Goal: Transaction & Acquisition: Purchase product/service

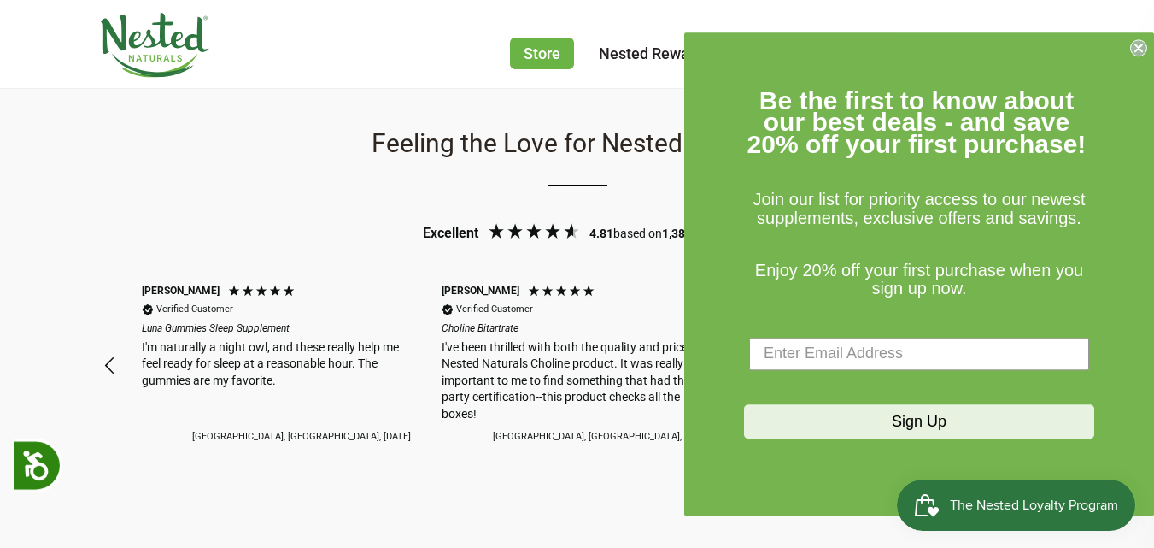
scroll to position [1709, 0]
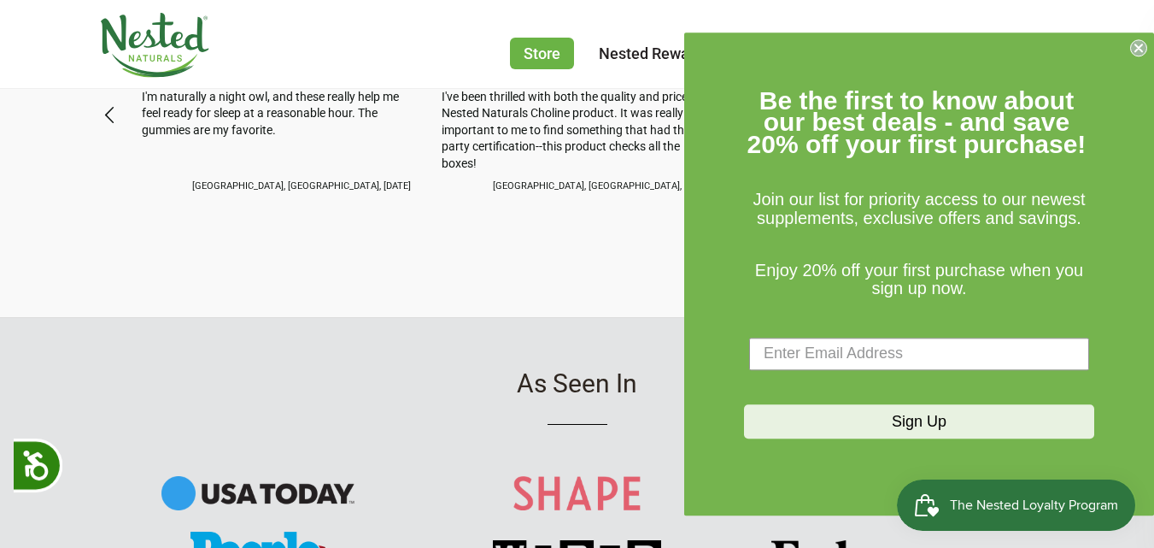
click at [1131, 50] on circle "Close dialog" at bounding box center [1139, 47] width 16 height 16
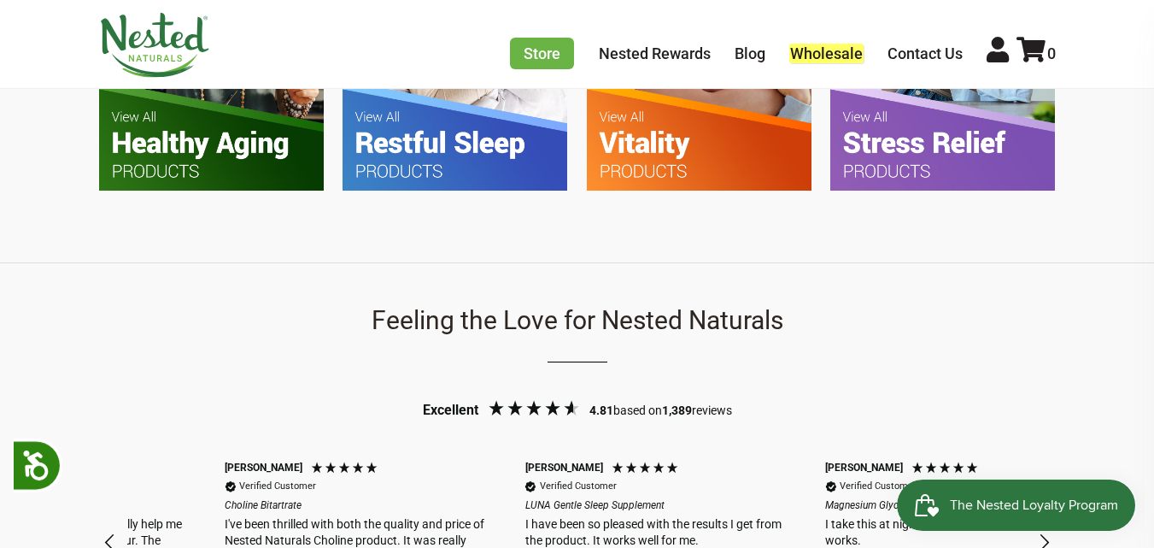
scroll to position [0, 901]
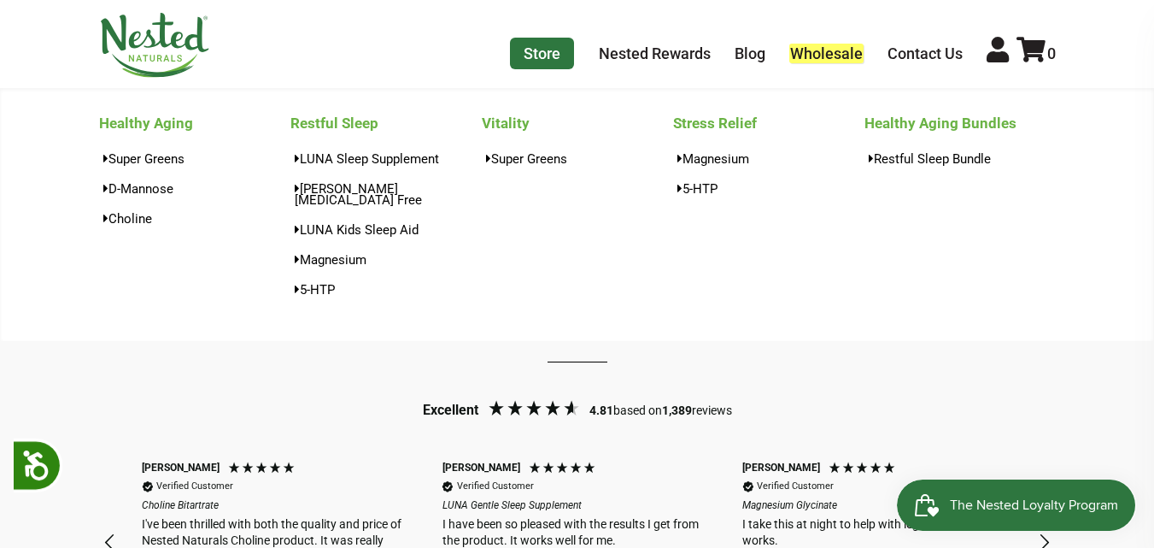
click at [543, 58] on link "Store" at bounding box center [542, 54] width 64 height 32
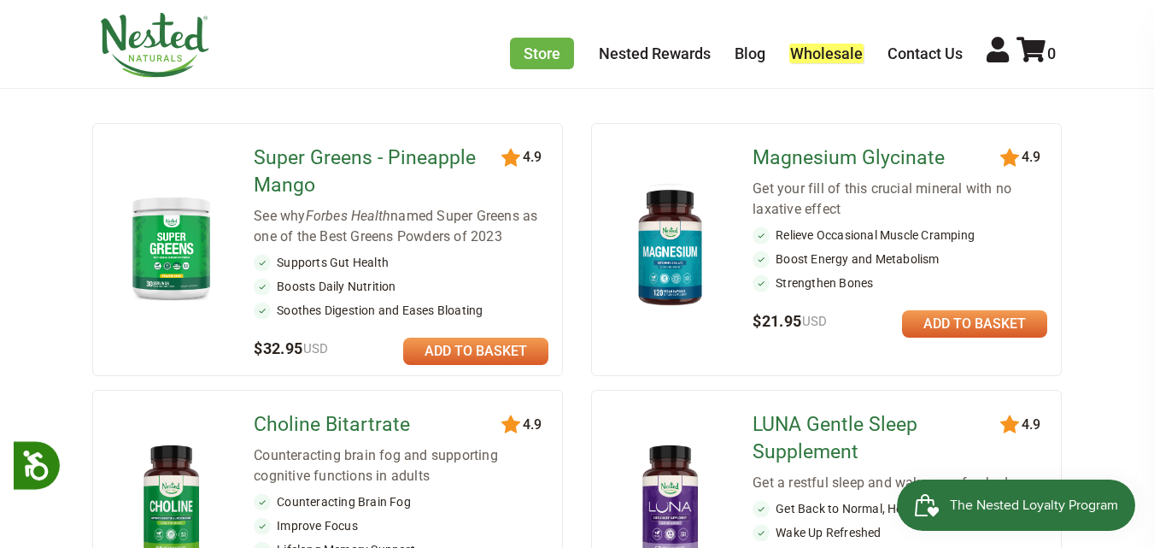
scroll to position [256, 0]
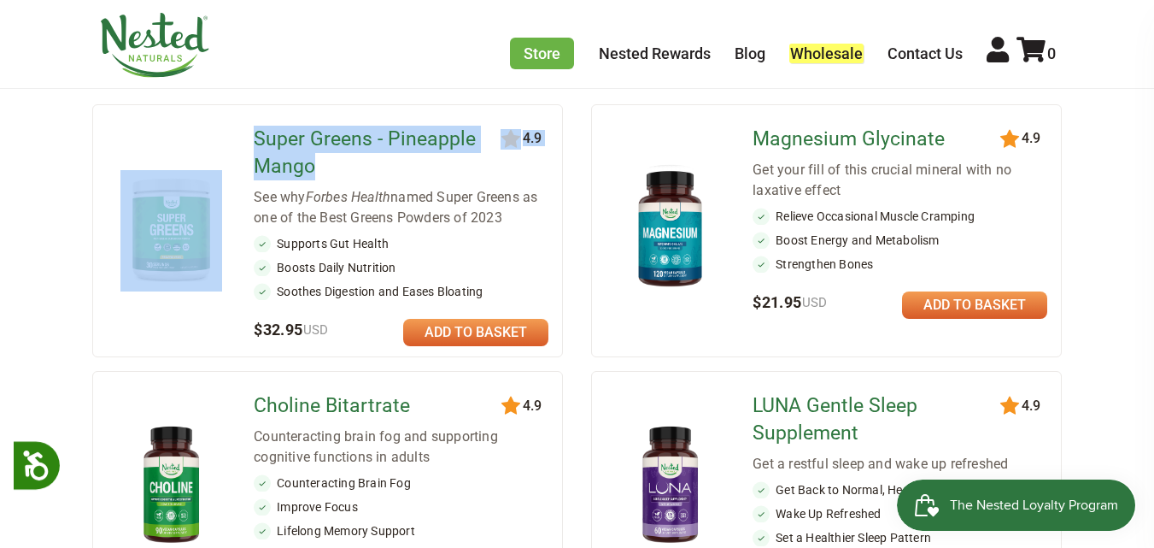
drag, startPoint x: 237, startPoint y: 147, endPoint x: 97, endPoint y: 112, distance: 143.6
click at [331, 188] on div "120 4.9 Super Greens - Pineapple Mango See why Forbes Health named Super Greens…" at bounding box center [328, 230] width 472 height 253
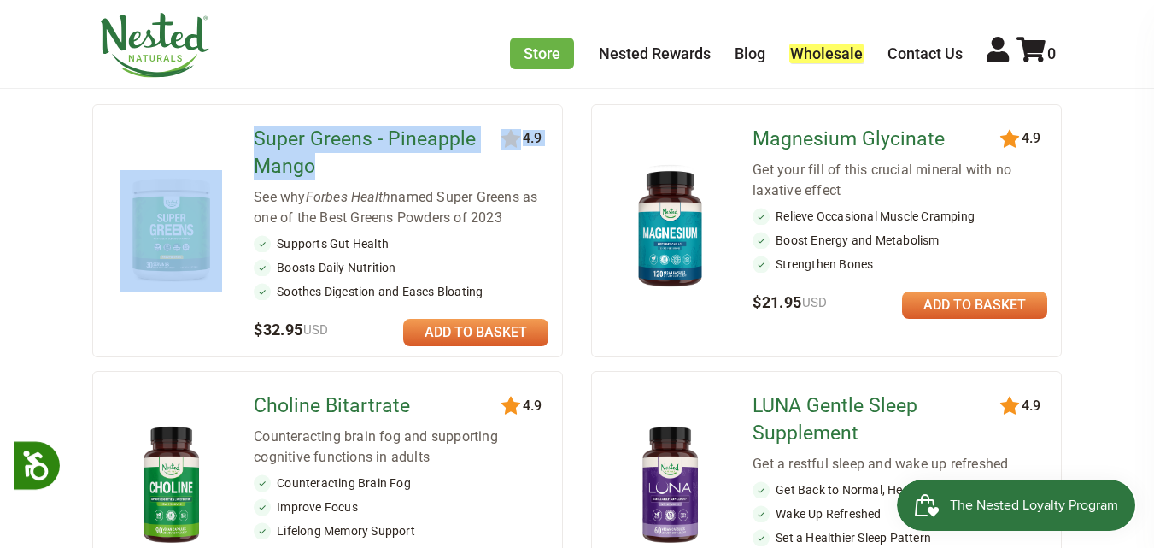
drag, startPoint x: 256, startPoint y: 140, endPoint x: 331, endPoint y: 194, distance: 91.8
click at [331, 194] on div "120 4.9 Super Greens - Pineapple Mango See why Forbes Health named Super Greens…" at bounding box center [328, 230] width 472 height 253
drag, startPoint x: 255, startPoint y: 138, endPoint x: 328, endPoint y: 185, distance: 87.2
click at [328, 185] on div "120 4.9 Super Greens - Pineapple Mango See why Forbes Health named Super Greens…" at bounding box center [328, 230] width 472 height 253
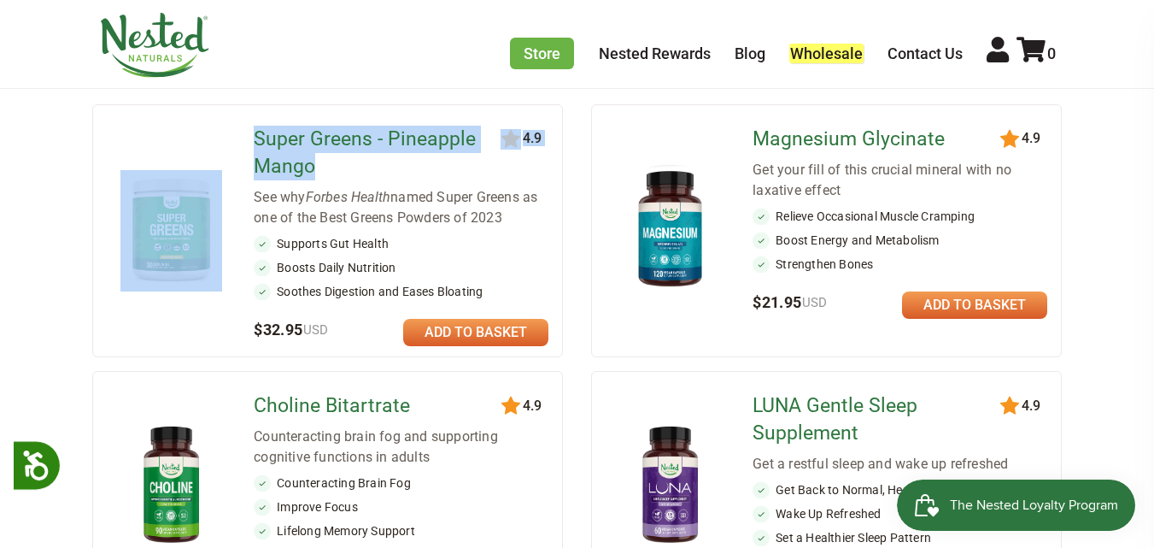
copy div "120 4.9 Super Greens - Pineapple Mango"
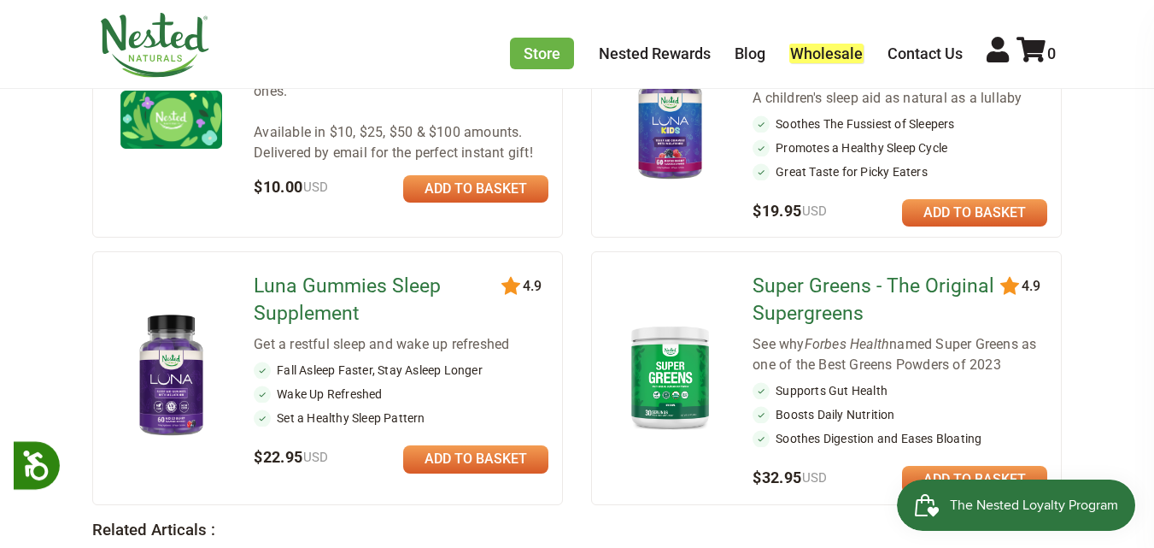
scroll to position [1282, 0]
